Goal: Task Accomplishment & Management: Use online tool/utility

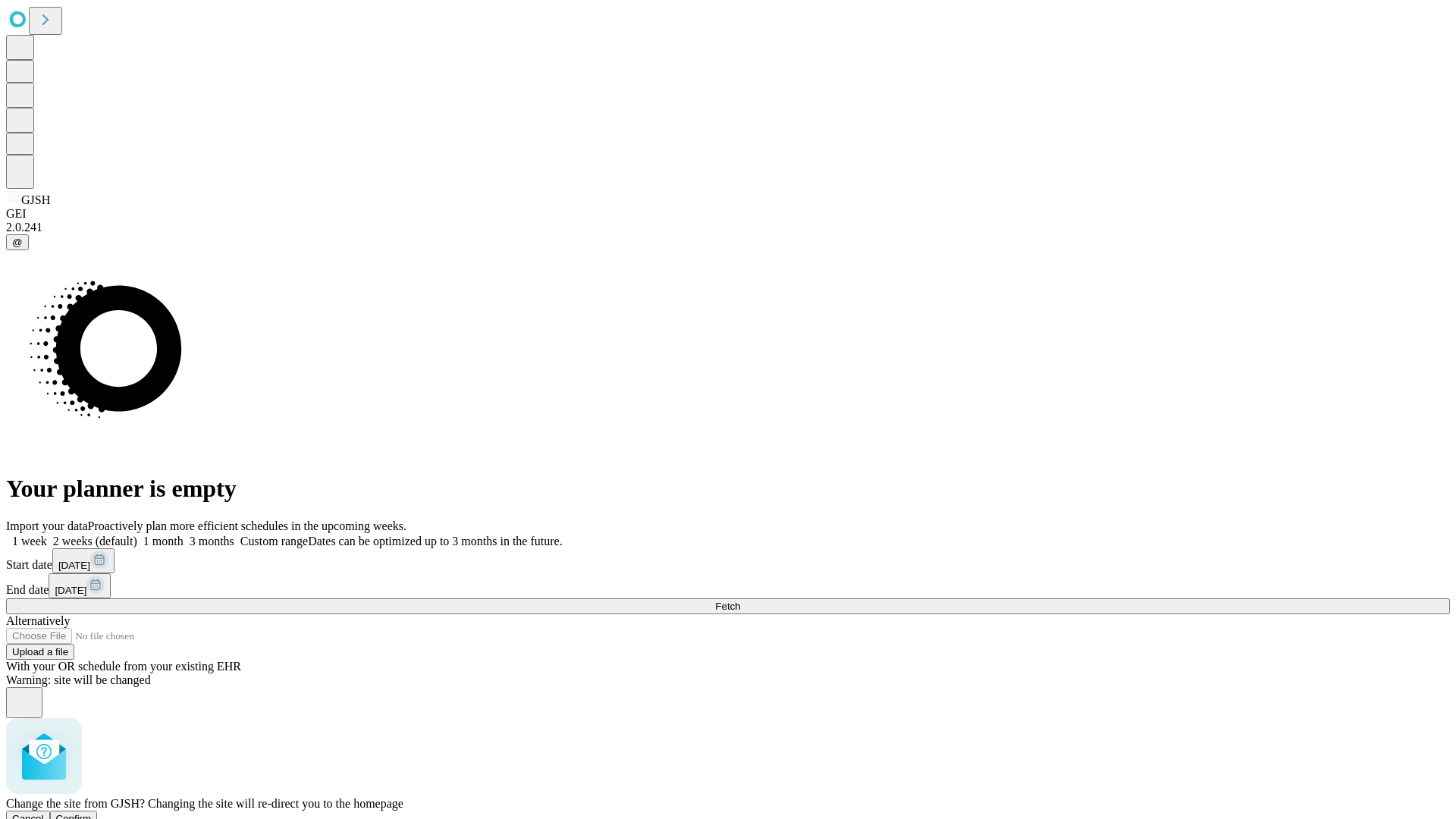
click at [92, 814] on span "Confirm" at bounding box center [75, 819] width 36 height 12
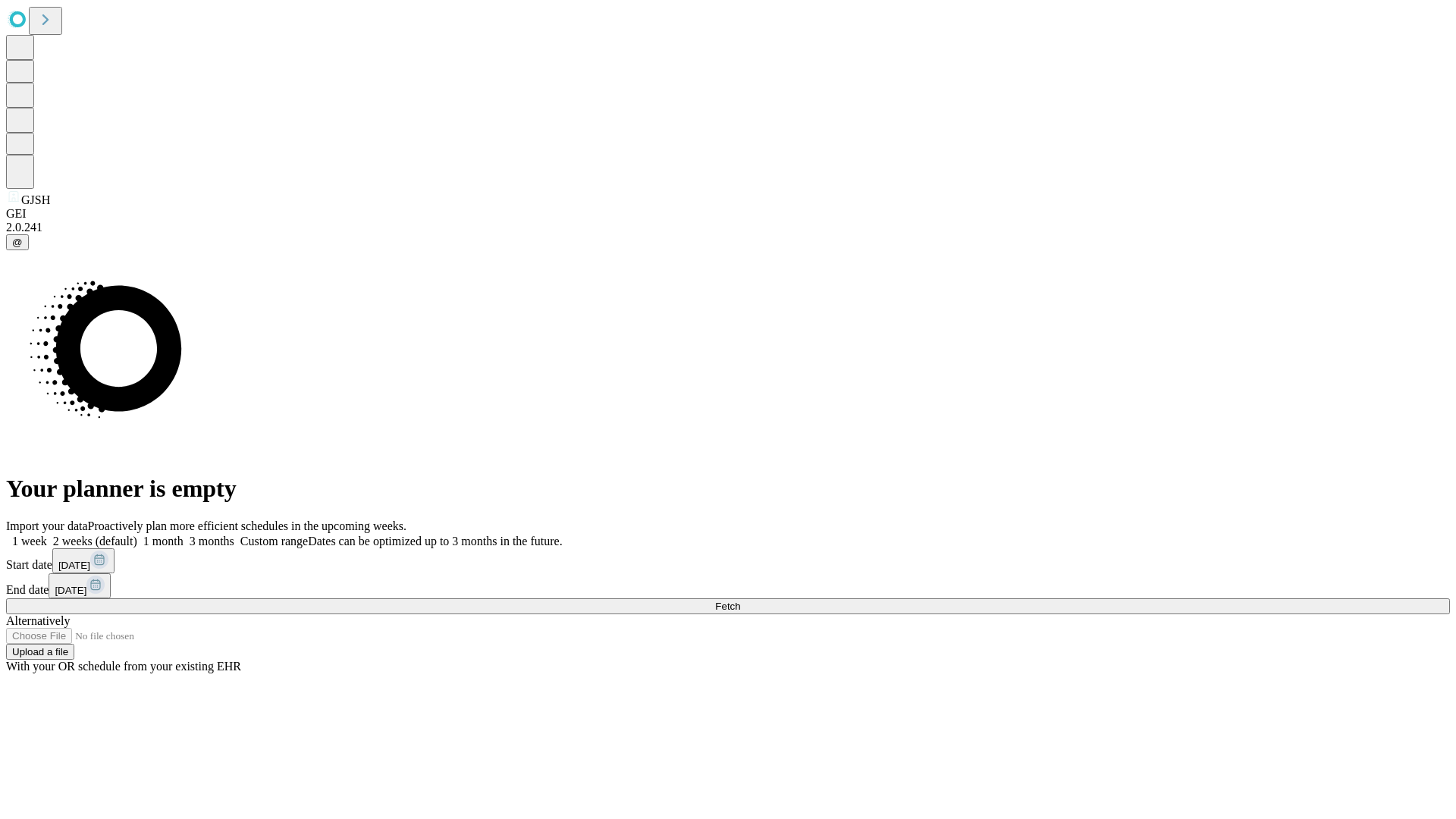
click at [47, 535] on label "1 week" at bounding box center [27, 542] width 41 height 13
click at [740, 601] on span "Fetch" at bounding box center [728, 606] width 25 height 12
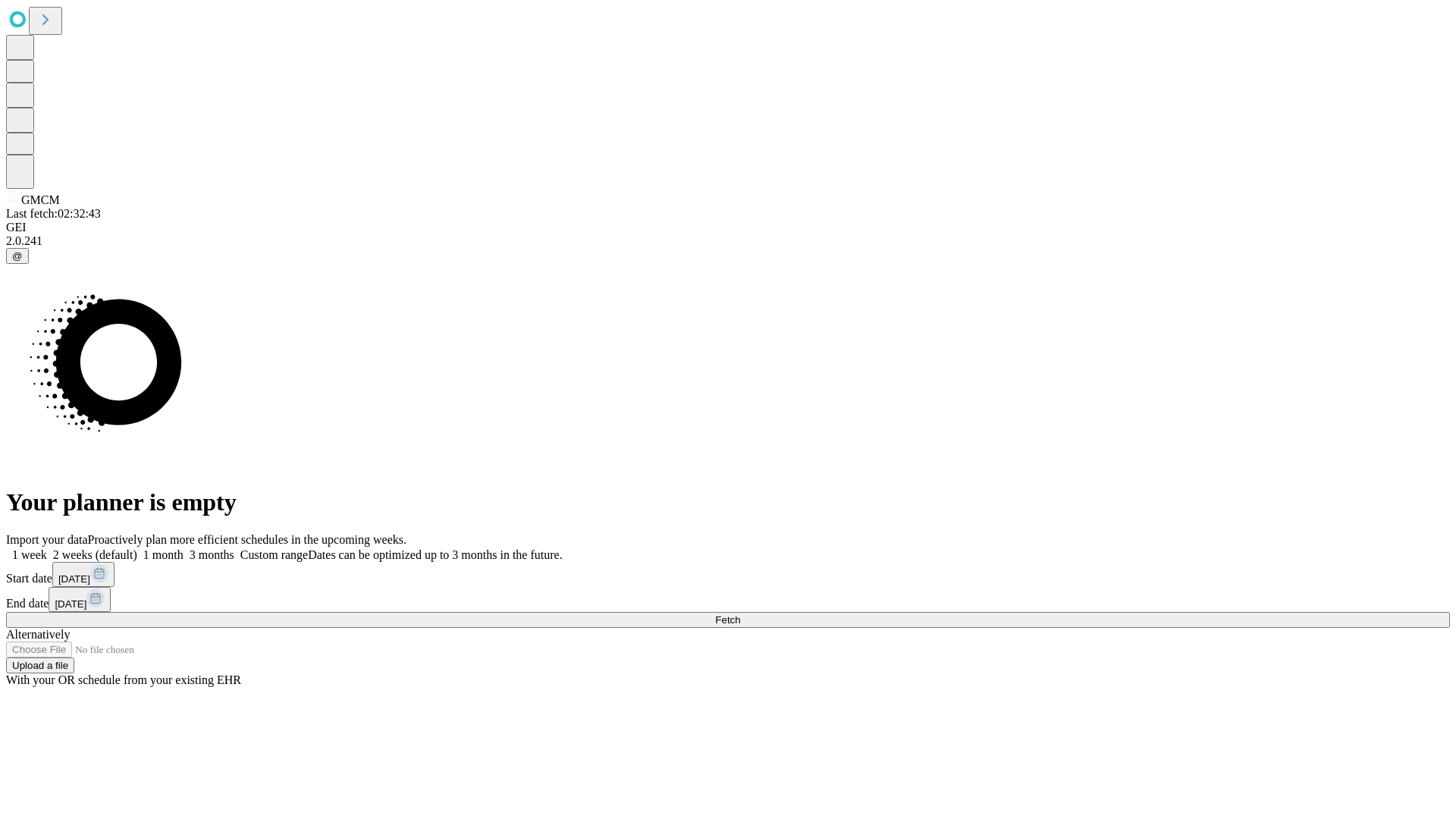
click at [47, 549] on label "1 week" at bounding box center [27, 555] width 41 height 13
click at [740, 614] on span "Fetch" at bounding box center [728, 620] width 25 height 12
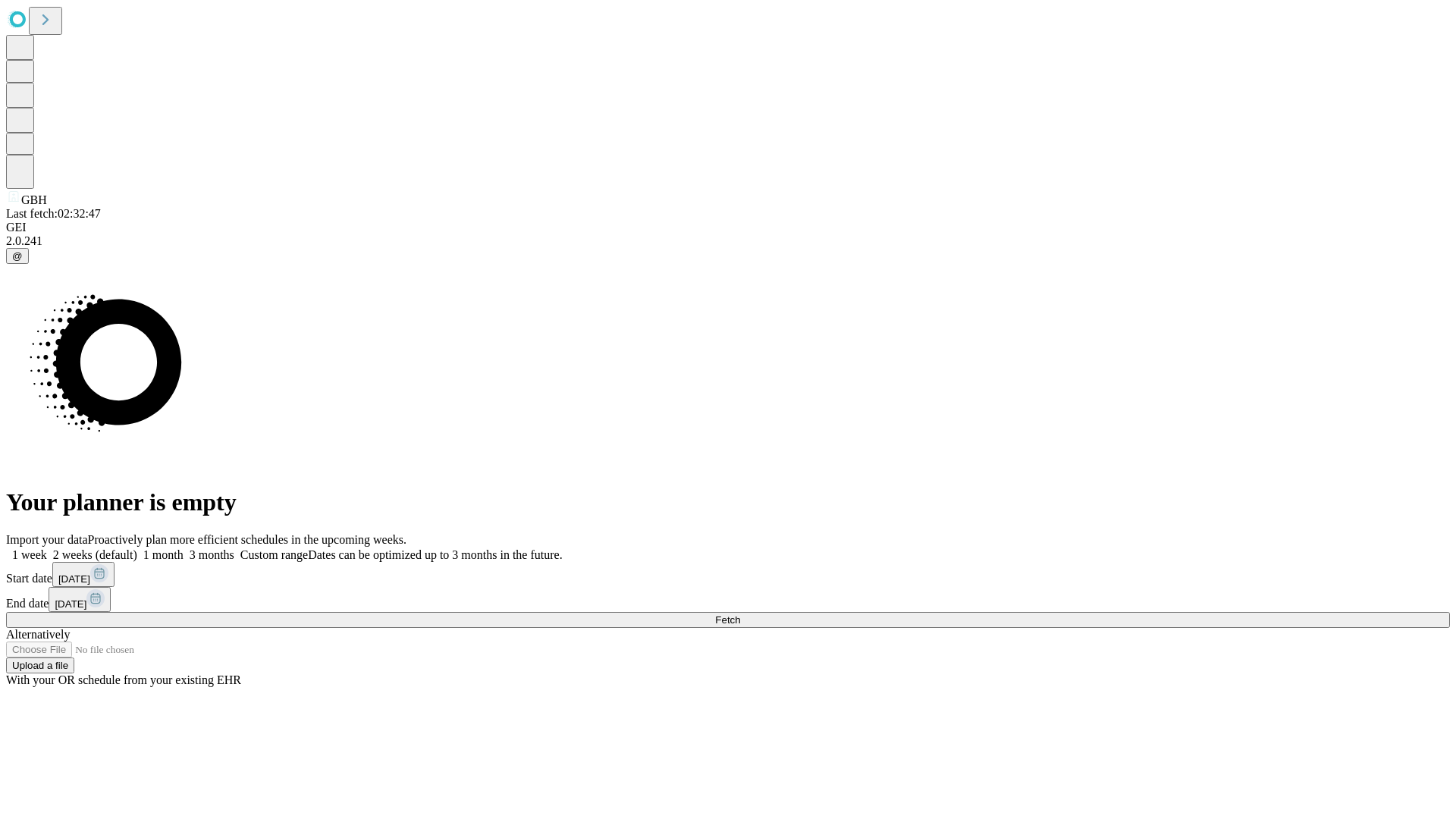
click at [47, 549] on label "1 week" at bounding box center [27, 555] width 41 height 13
click at [740, 614] on span "Fetch" at bounding box center [728, 620] width 25 height 12
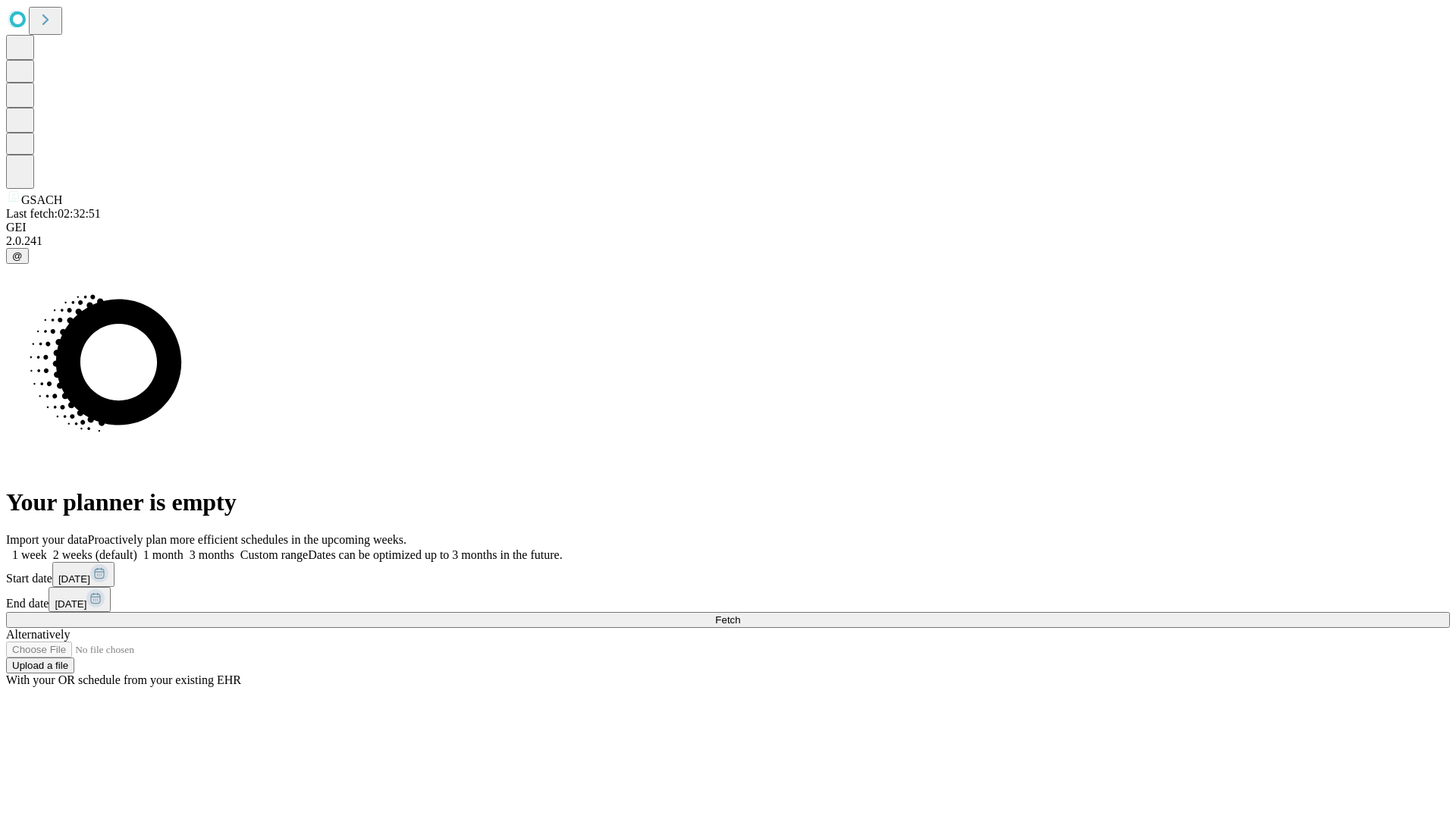
click at [47, 549] on label "1 week" at bounding box center [27, 555] width 41 height 13
click at [740, 614] on span "Fetch" at bounding box center [728, 620] width 25 height 12
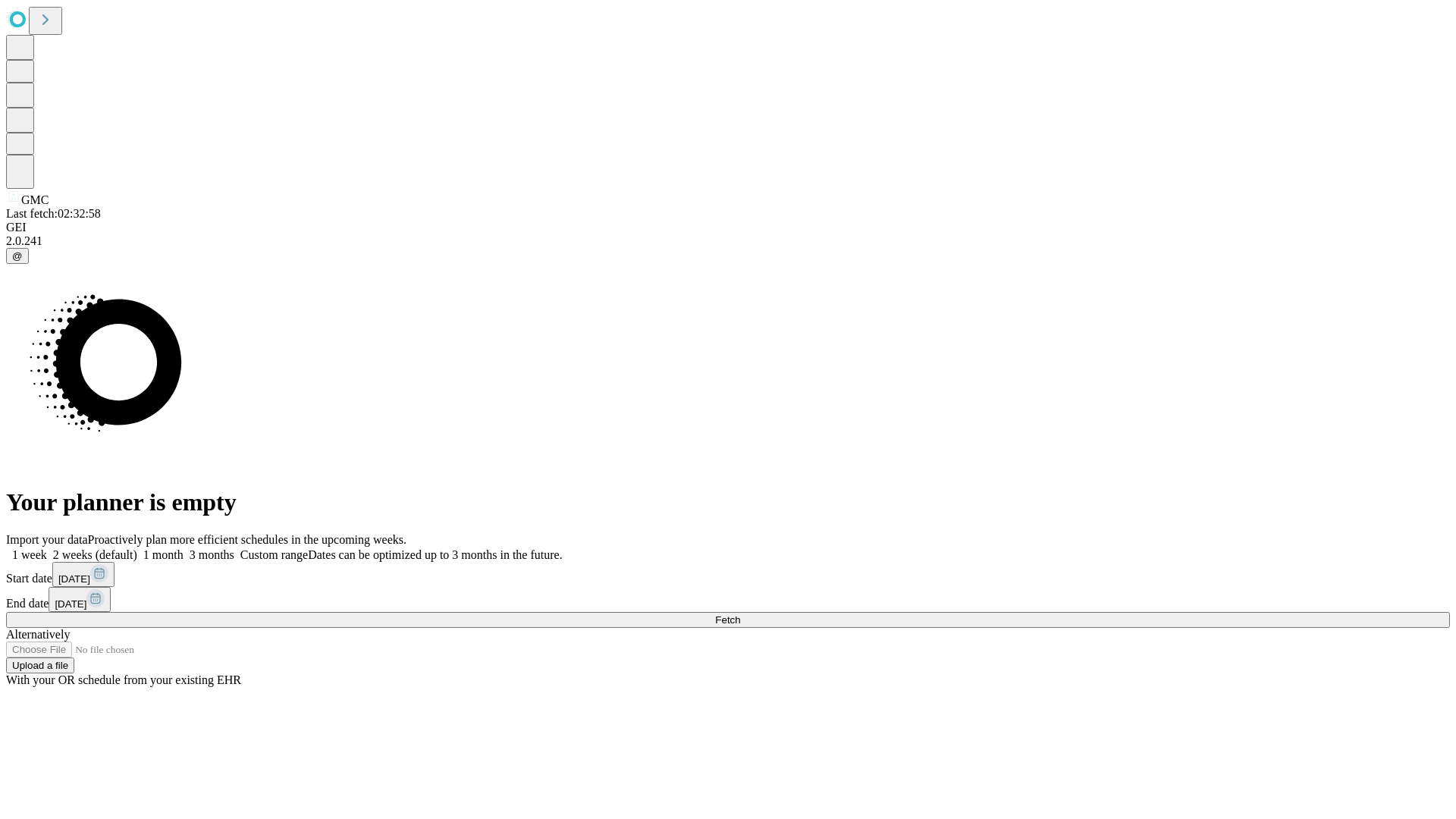
click at [740, 614] on span "Fetch" at bounding box center [728, 620] width 25 height 12
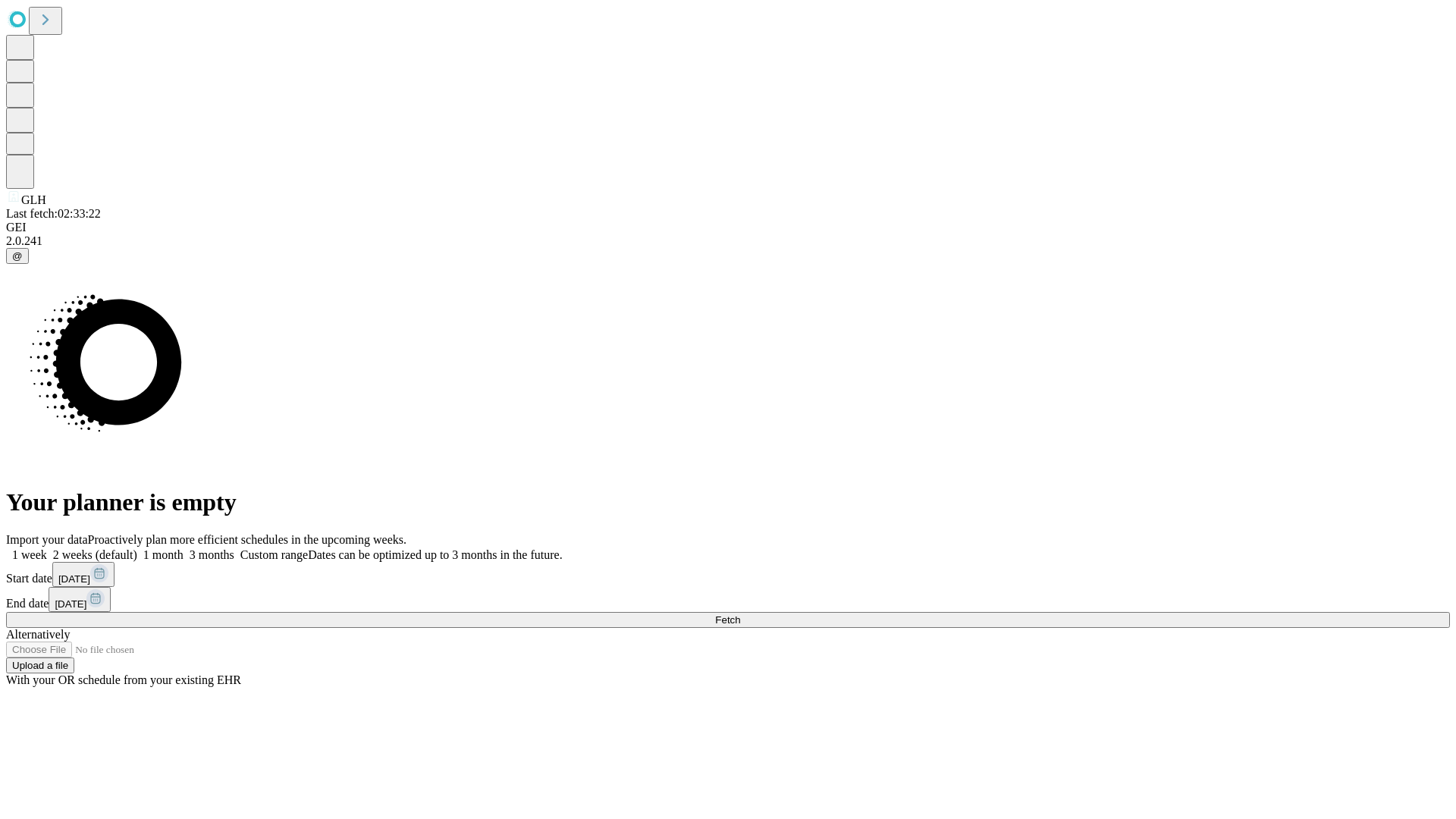
click at [47, 549] on label "1 week" at bounding box center [27, 555] width 41 height 13
click at [740, 614] on span "Fetch" at bounding box center [728, 620] width 25 height 12
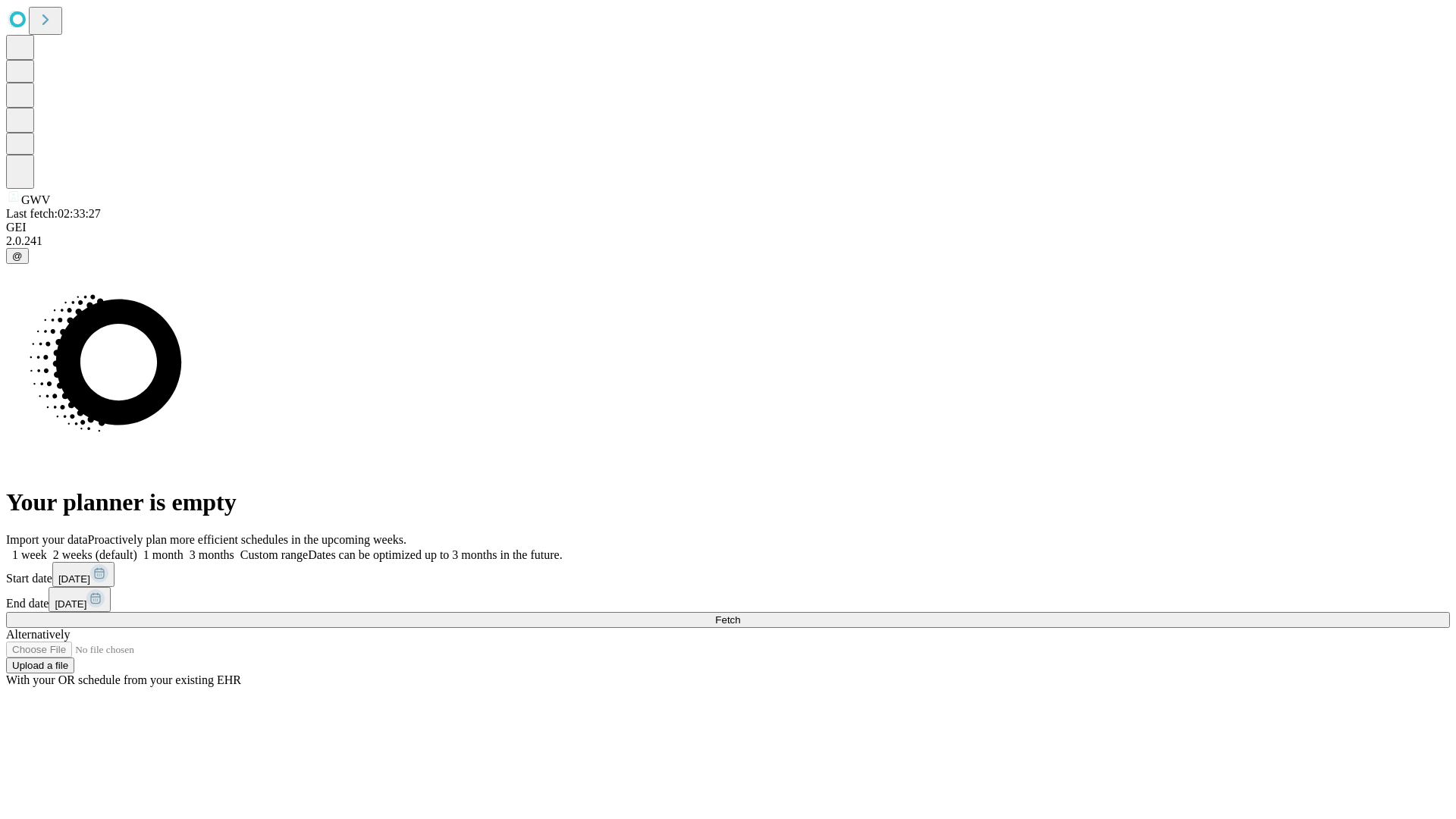
click at [47, 549] on label "1 week" at bounding box center [27, 555] width 41 height 13
click at [740, 614] on span "Fetch" at bounding box center [728, 620] width 25 height 12
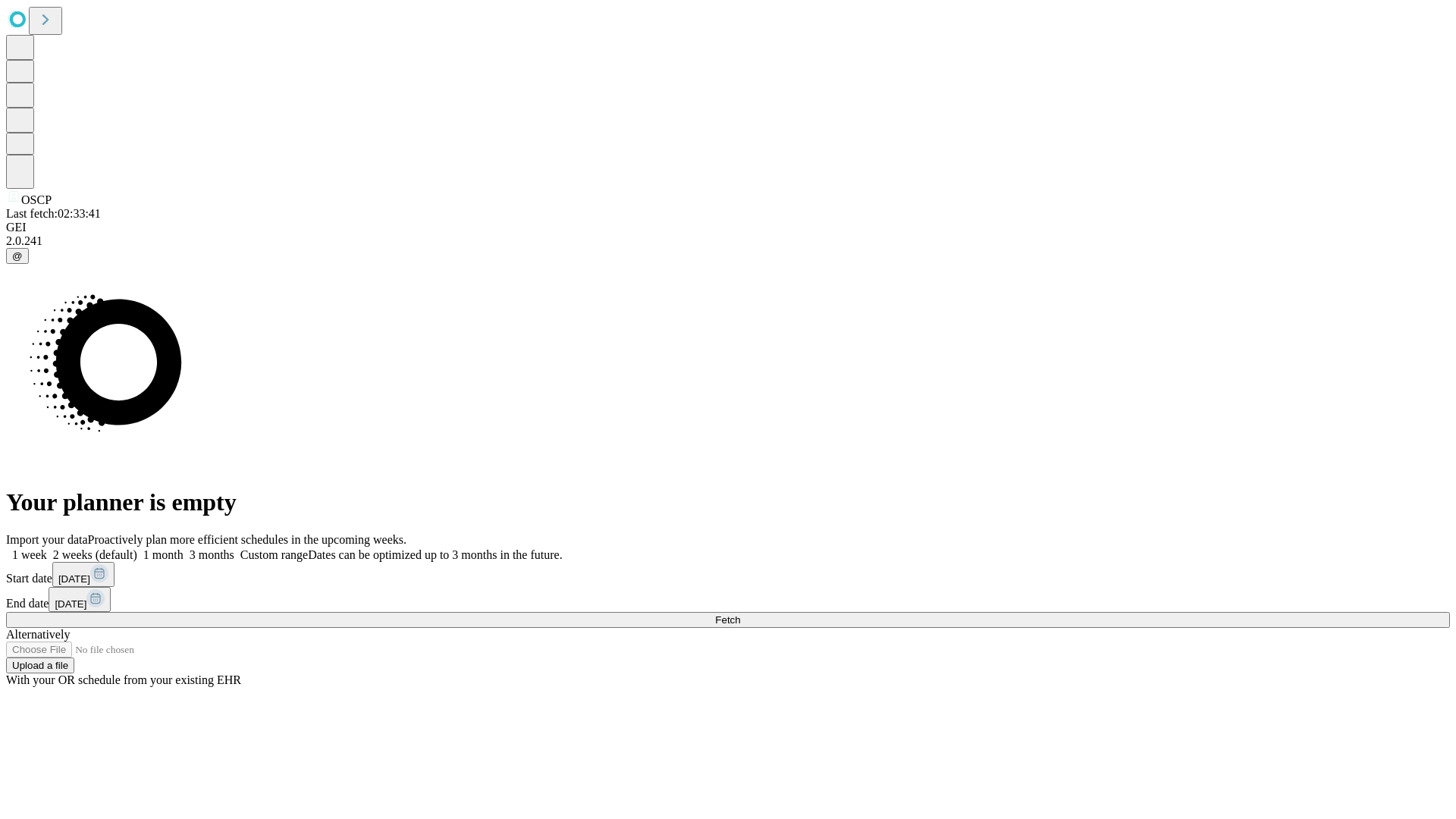
click at [47, 549] on label "1 week" at bounding box center [27, 555] width 41 height 13
click at [740, 614] on span "Fetch" at bounding box center [728, 620] width 25 height 12
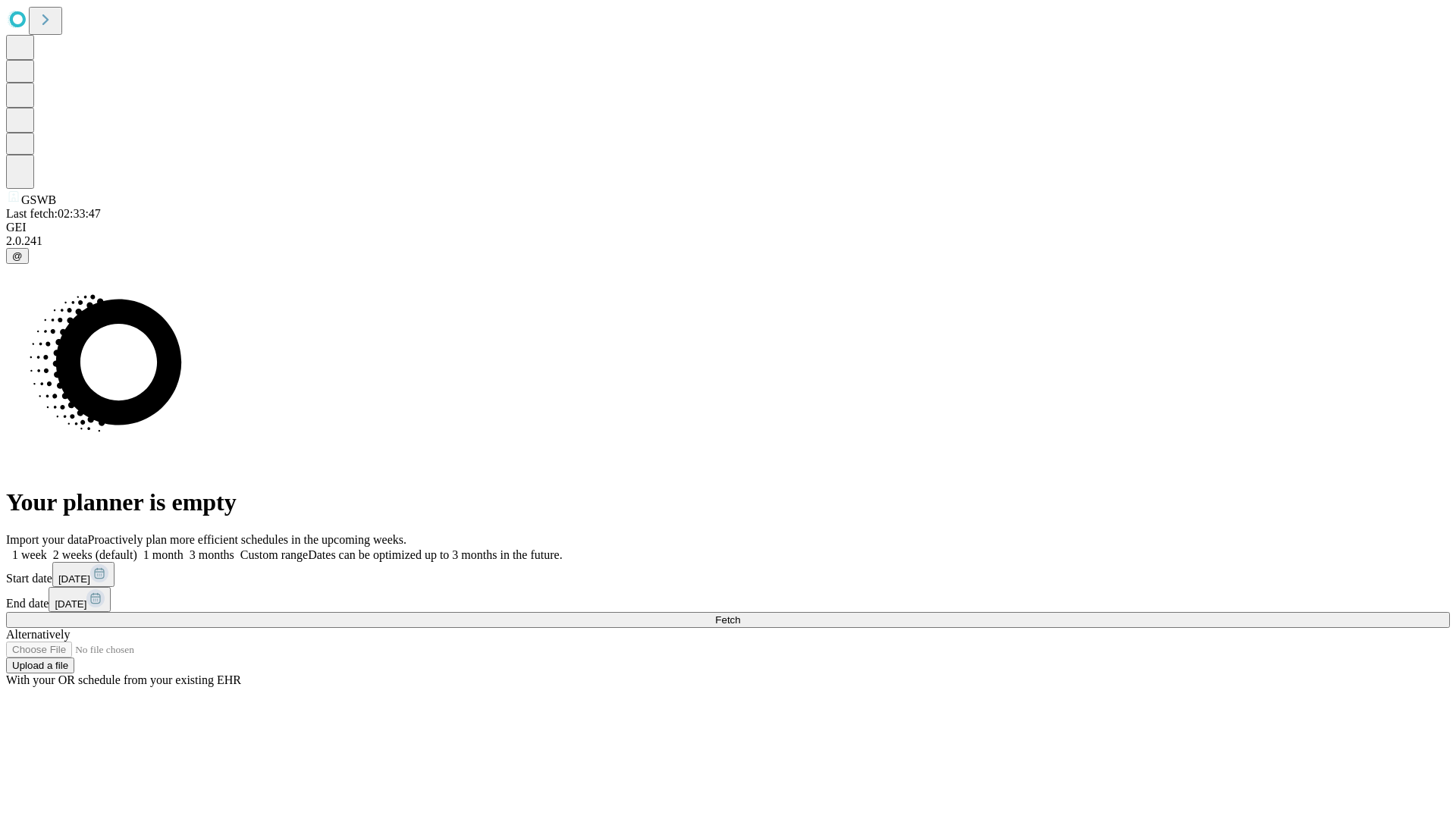
click at [47, 549] on label "1 week" at bounding box center [27, 555] width 41 height 13
click at [740, 614] on span "Fetch" at bounding box center [728, 620] width 25 height 12
